Goal: Register for event/course

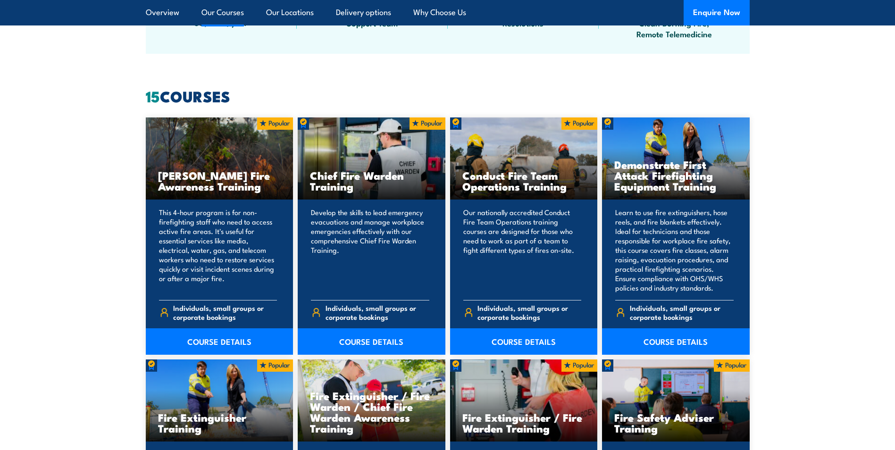
scroll to position [708, 0]
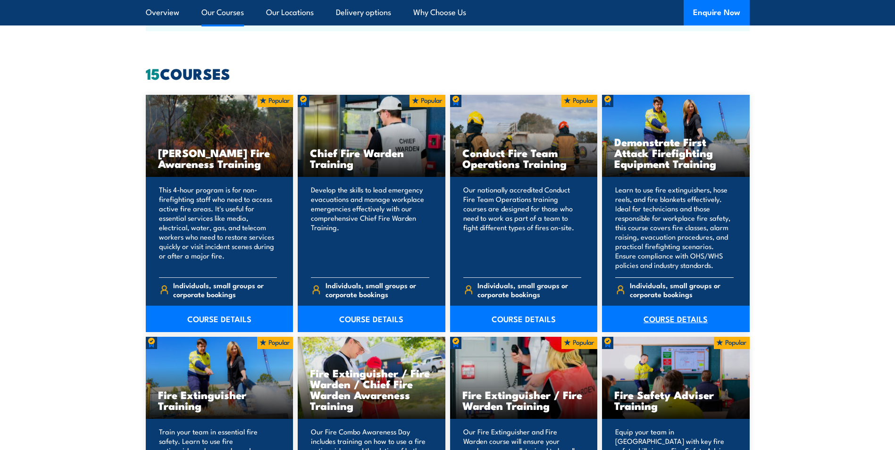
click at [679, 322] on link "COURSE DETAILS" at bounding box center [676, 319] width 148 height 26
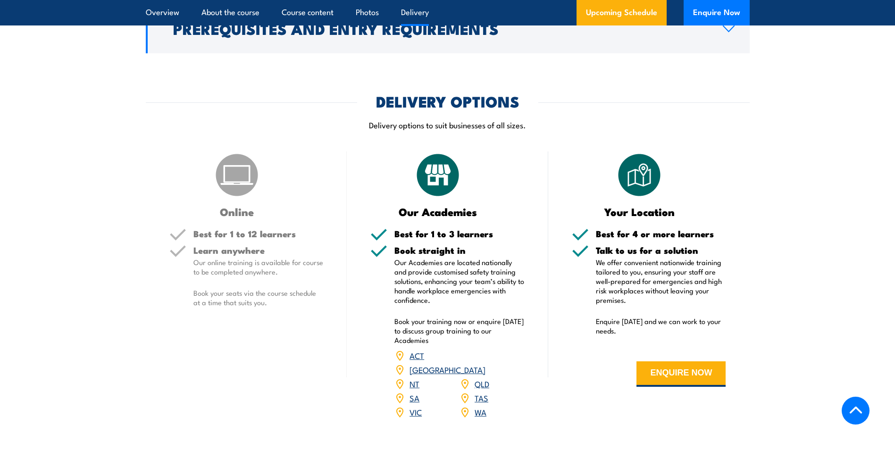
scroll to position [1274, 0]
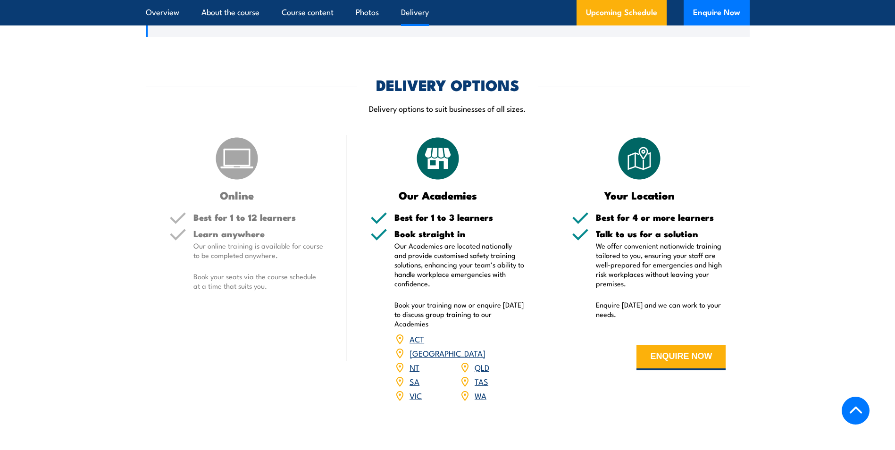
click at [479, 361] on link "QLD" at bounding box center [482, 366] width 15 height 11
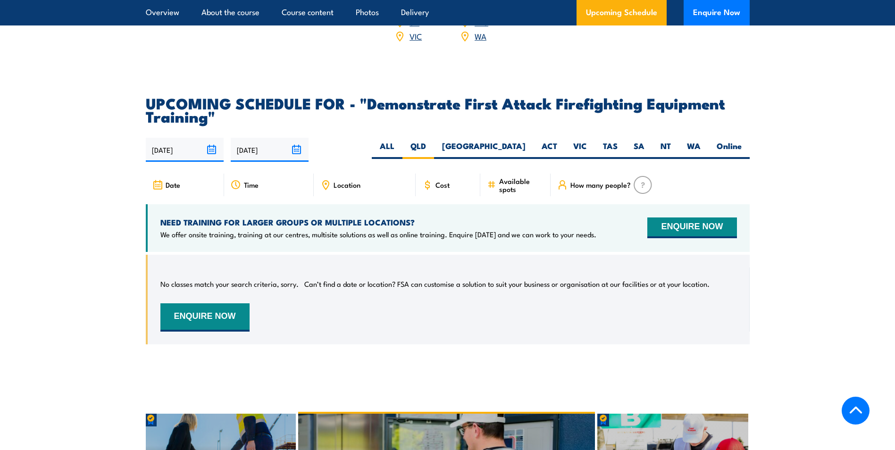
scroll to position [1616, 0]
